Goal: Task Accomplishment & Management: Manage account settings

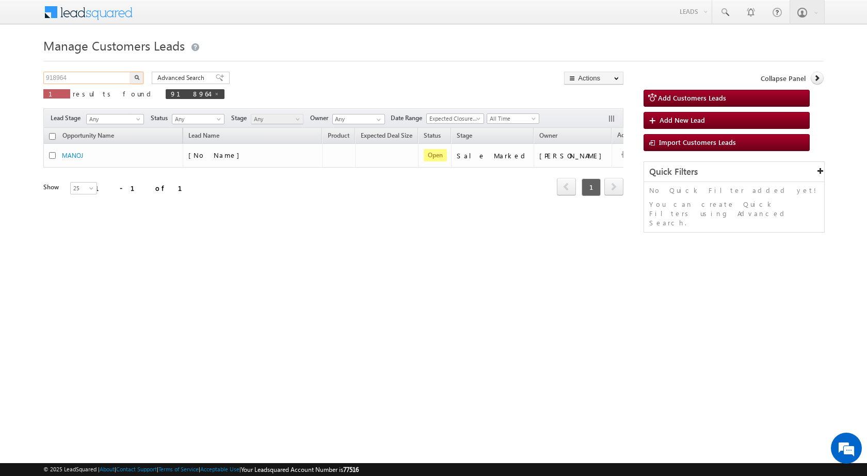
drag, startPoint x: 77, startPoint y: 78, endPoint x: 24, endPoint y: 70, distance: 53.9
click at [24, 70] on body "Menu [PERSON_NAME] sitar a8@ks erve." at bounding box center [433, 146] width 867 height 293
paste input "05611"
type input "905611"
click at [130, 72] on button "button" at bounding box center [136, 78] width 13 height 12
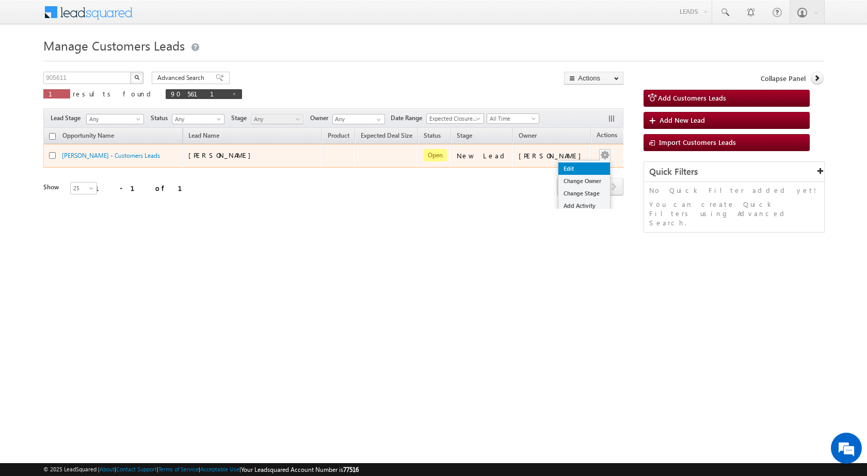
click at [580, 163] on link "Edit" at bounding box center [584, 169] width 52 height 12
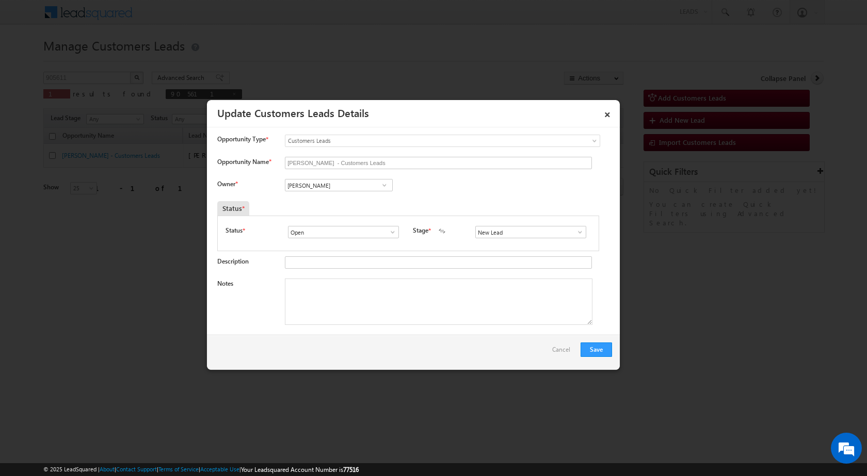
click at [571, 228] on link at bounding box center [577, 232] width 13 height 10
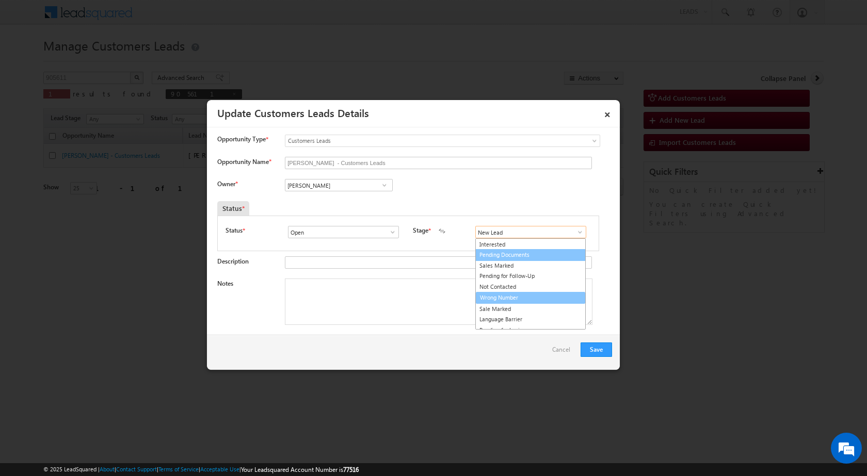
scroll to position [15, 0]
click at [489, 300] on link "Sale Marked" at bounding box center [530, 303] width 110 height 12
type input "Sale Marked"
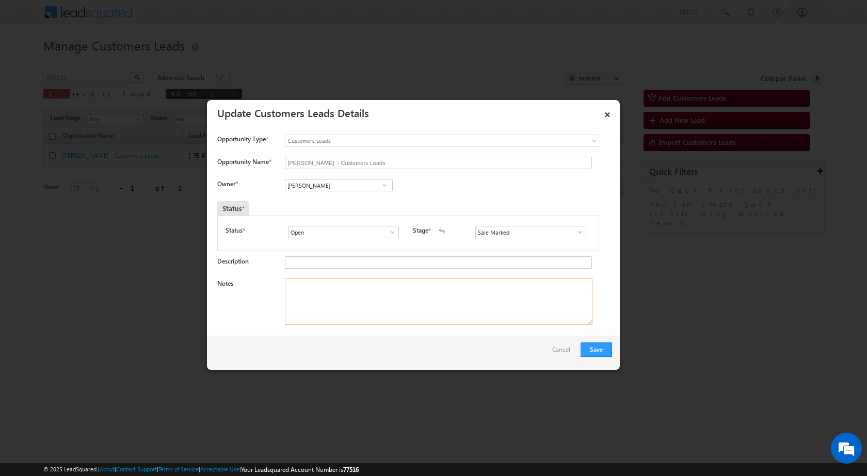
click at [381, 299] on textarea "Notes" at bounding box center [439, 302] width 308 height 46
paste textarea "905611 - VB_Interested - [PERSON_NAME] - 7830620707 - CONSTRUCTION - SAHARANPUR…"
type textarea "905611 - VB_Interested - [PERSON_NAME] - 7830620707 - CONSTRUCTION - SAHARANPUR…"
click at [448, 194] on div "Owner * [PERSON_NAME] [PERSON_NAME] [PERSON_NAME]" at bounding box center [414, 187] width 395 height 17
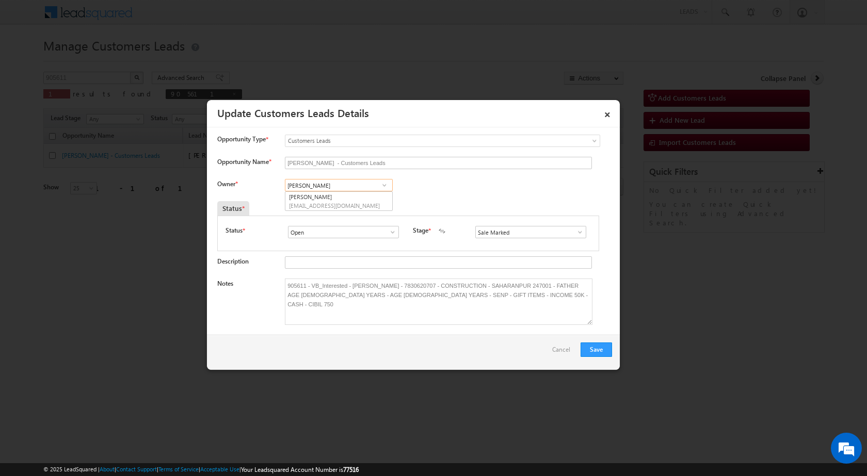
paste input "[EMAIL_ADDRESS][DOMAIN_NAME]"
click at [339, 202] on span "[EMAIL_ADDRESS][DOMAIN_NAME]" at bounding box center [335, 206] width 93 height 8
type input "[PERSON_NAME]"
click at [461, 194] on div "Owner * [PERSON_NAME] [PERSON_NAME] [PERSON_NAME] [PERSON_NAME] [PERSON_NAME] 2…" at bounding box center [414, 187] width 395 height 17
click at [599, 352] on button "Save" at bounding box center [596, 350] width 31 height 14
